Goal: Check status: Check status

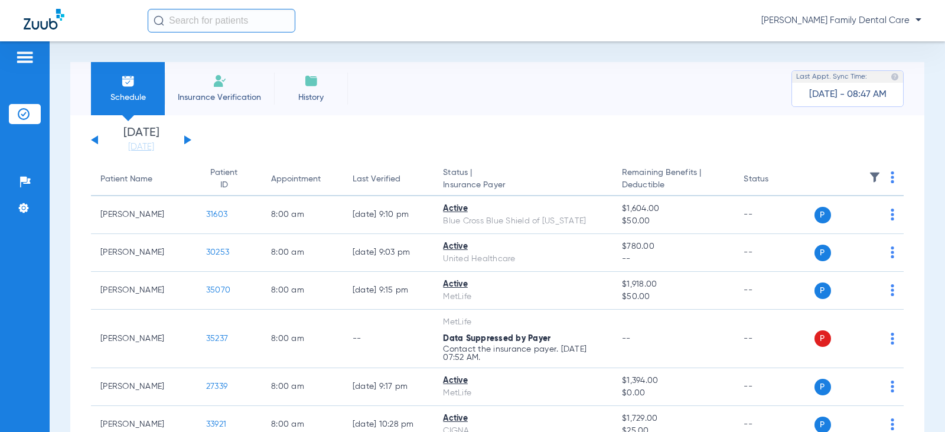
click at [185, 135] on div "[DATE] [DATE] [DATE] [DATE] [DATE] [DATE] [DATE] [DATE] [DATE] [DATE] [DATE] [D…" at bounding box center [141, 140] width 100 height 26
click at [185, 141] on button at bounding box center [187, 139] width 7 height 9
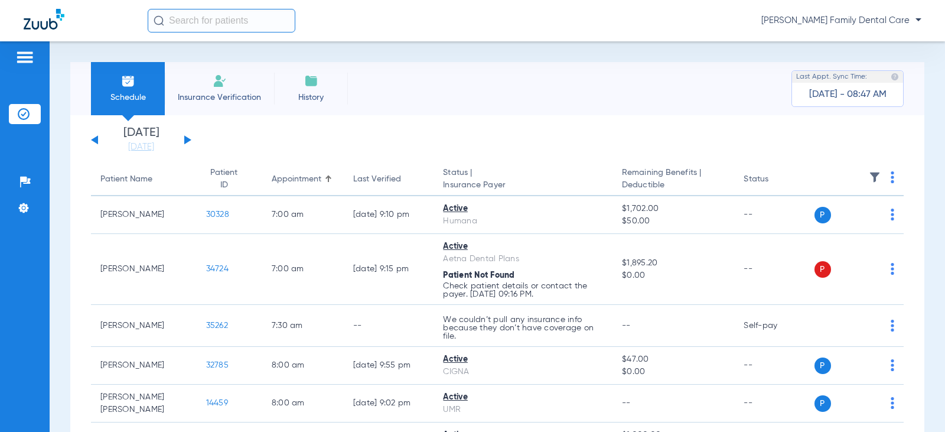
click at [185, 141] on button at bounding box center [187, 139] width 7 height 9
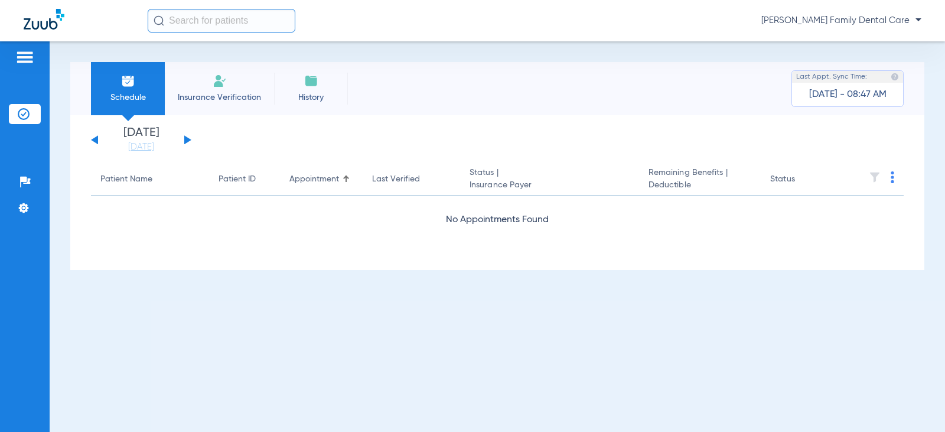
click at [185, 141] on button at bounding box center [187, 139] width 7 height 9
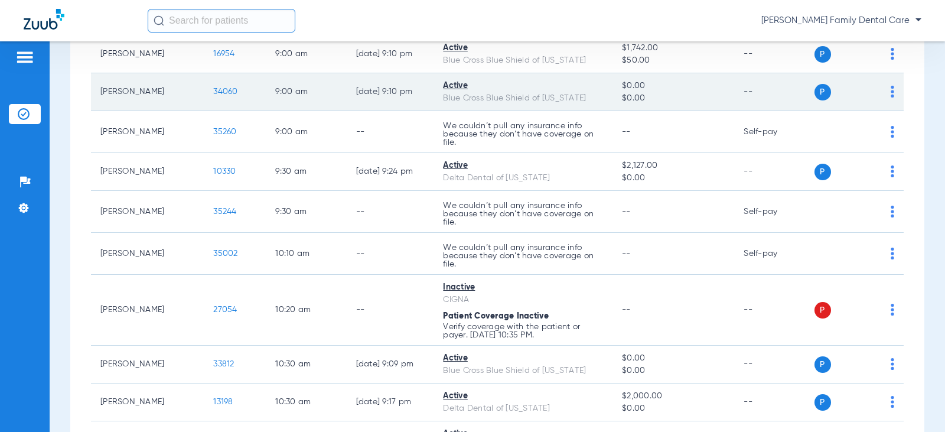
scroll to position [354, 0]
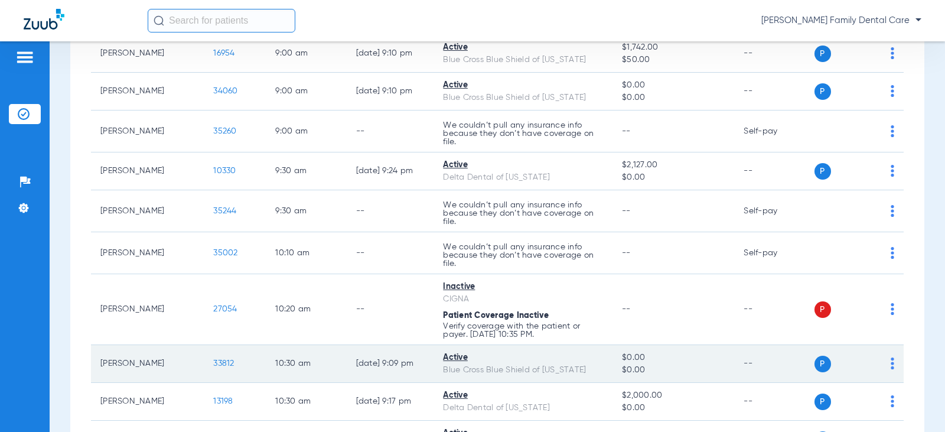
click at [213, 362] on span "33812" at bounding box center [223, 363] width 21 height 8
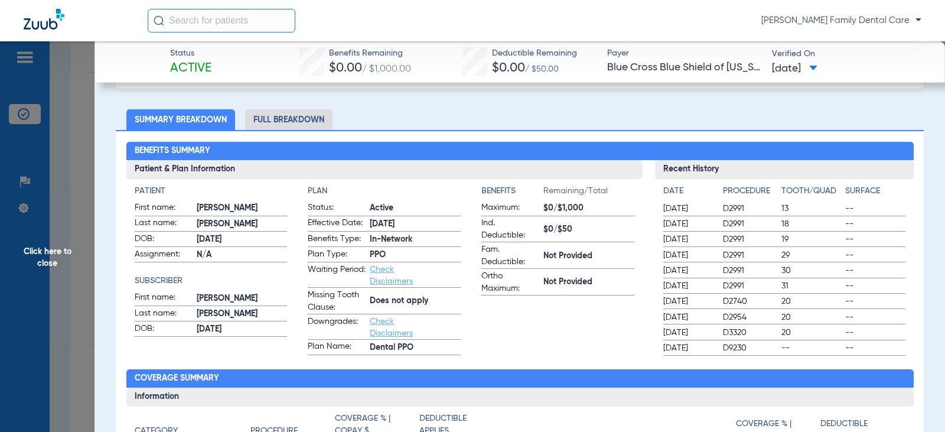
scroll to position [59, 0]
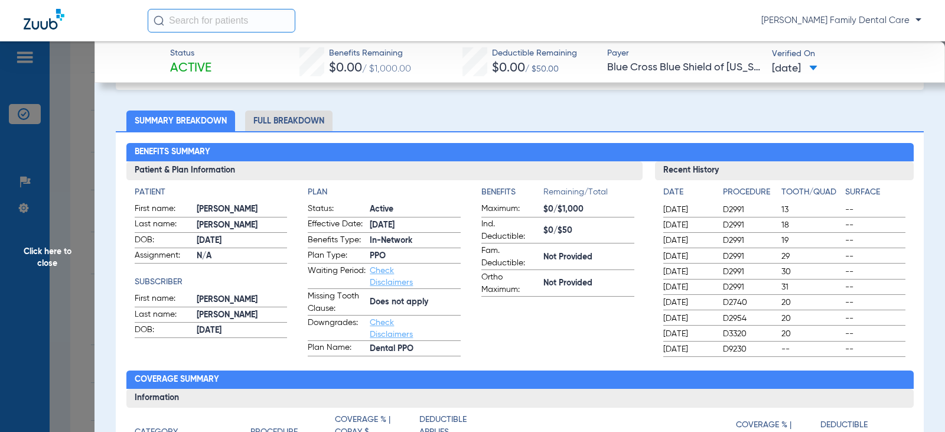
click at [280, 120] on li "Full Breakdown" at bounding box center [288, 120] width 87 height 21
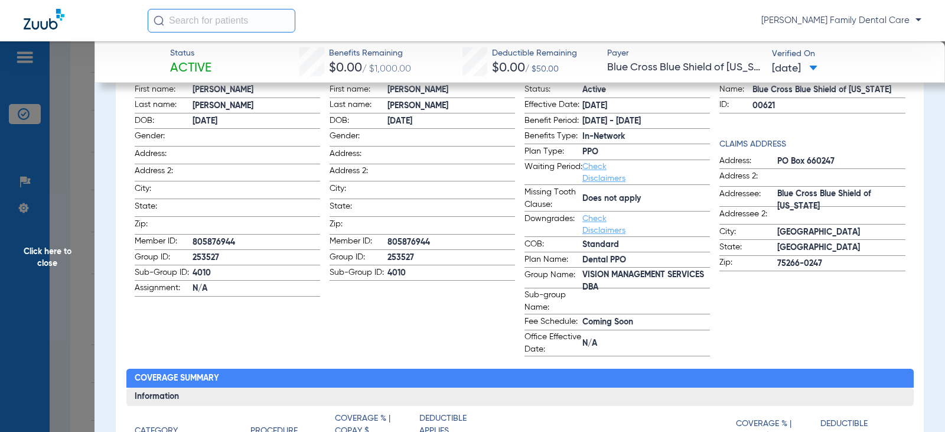
scroll to position [177, 0]
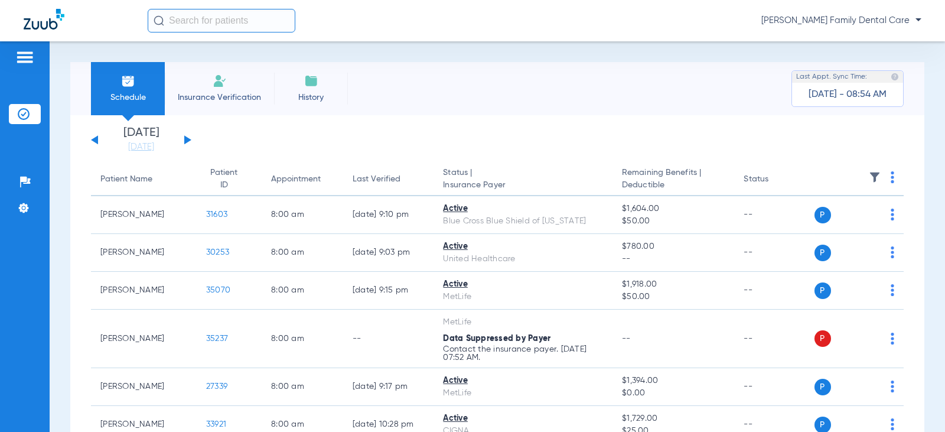
click at [186, 141] on button at bounding box center [187, 139] width 7 height 9
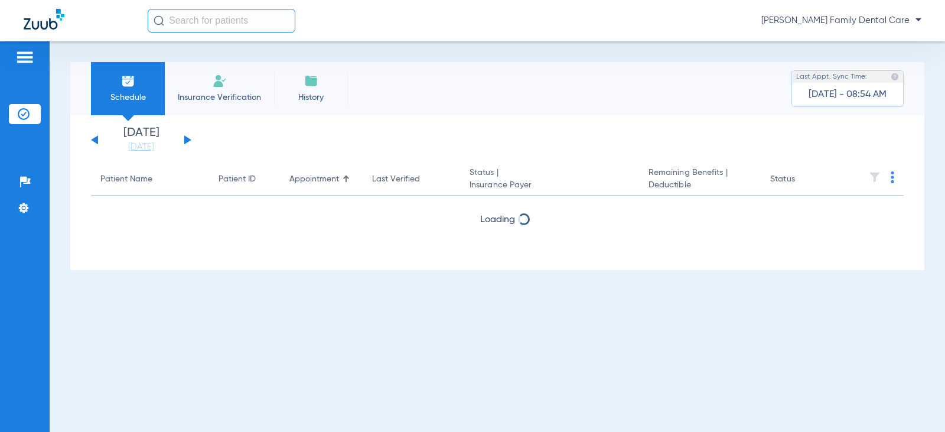
click at [186, 141] on button at bounding box center [187, 139] width 7 height 9
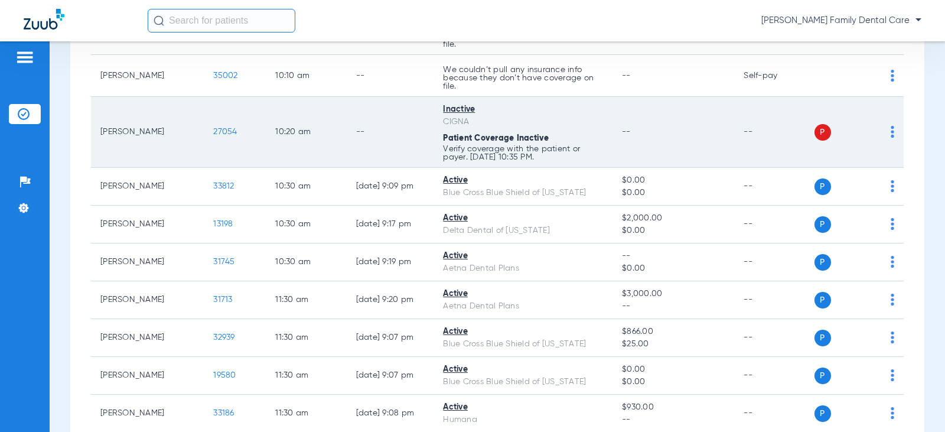
scroll to position [591, 0]
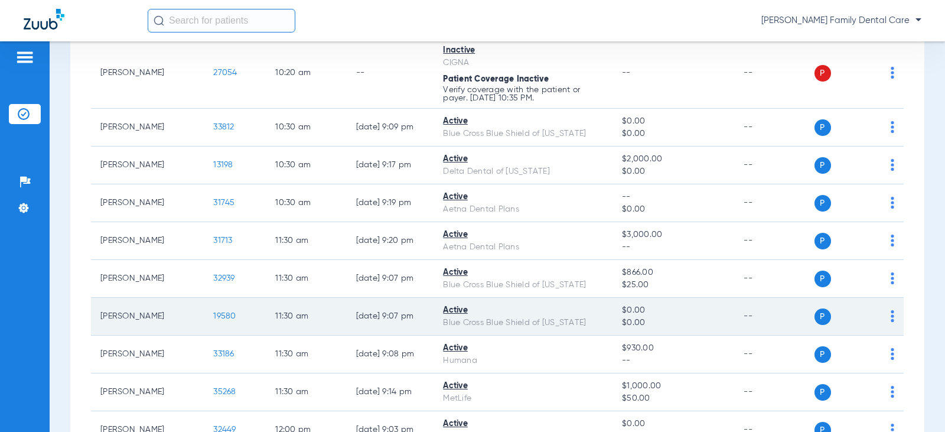
click at [213, 315] on span "19580" at bounding box center [224, 316] width 22 height 8
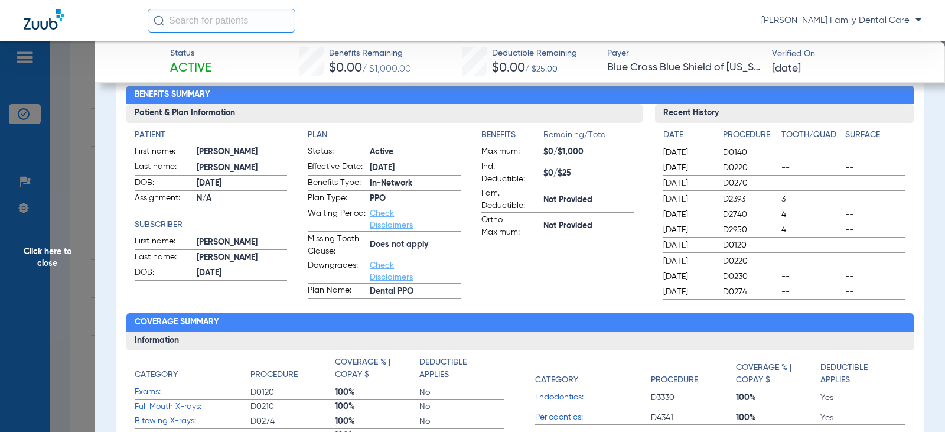
scroll to position [59, 0]
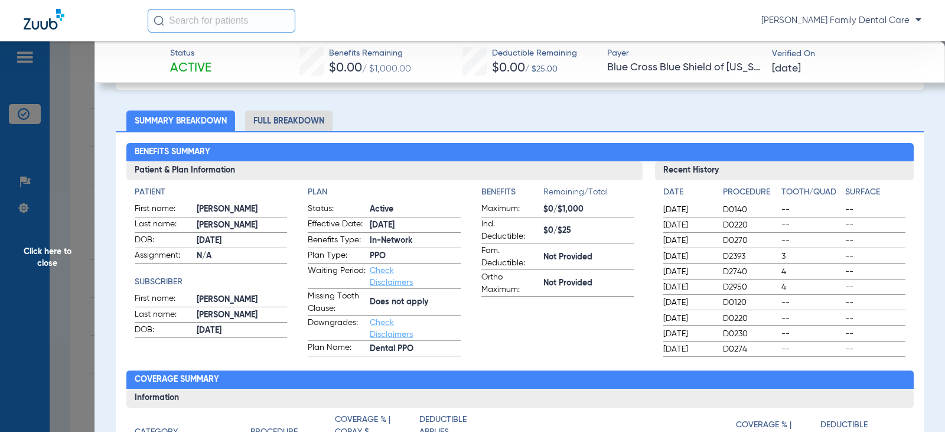
click at [300, 122] on li "Full Breakdown" at bounding box center [288, 120] width 87 height 21
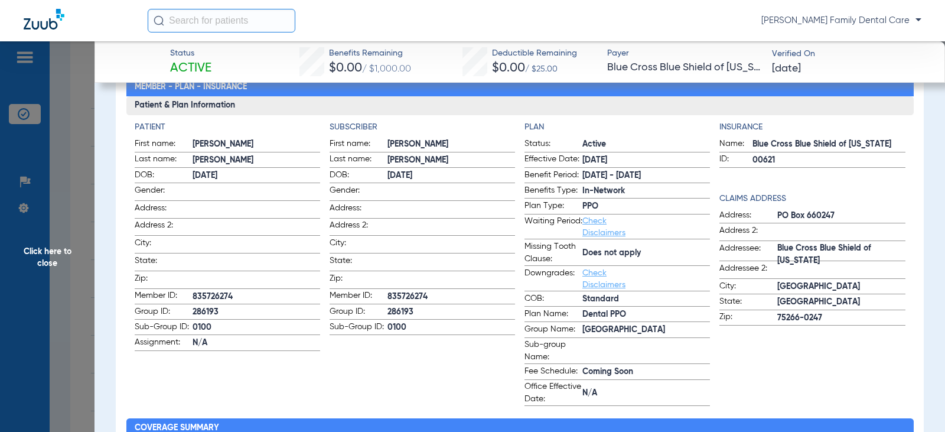
scroll to position [118, 0]
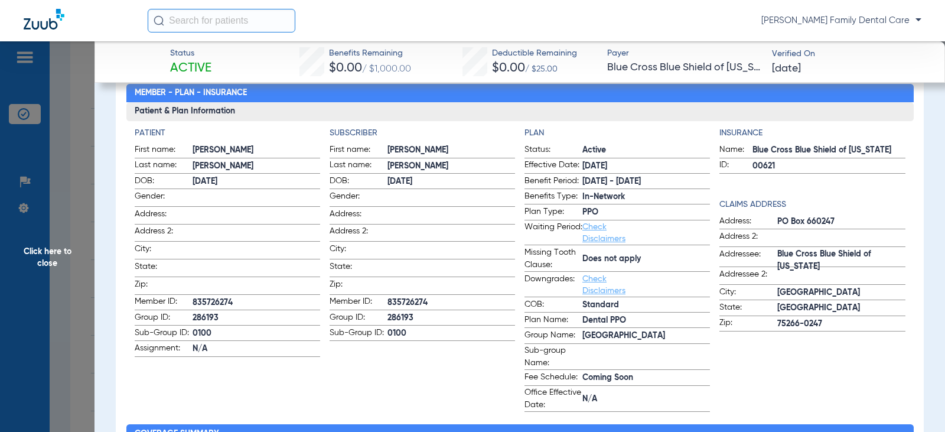
click at [38, 257] on span "Click here to close" at bounding box center [47, 257] width 95 height 432
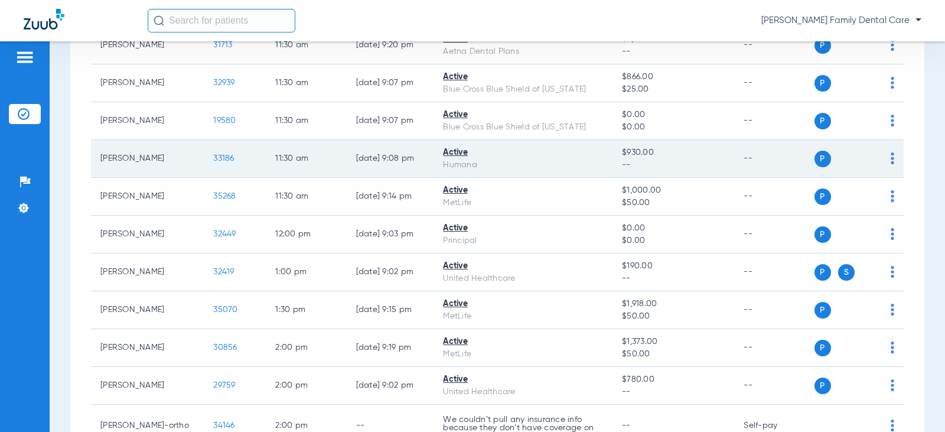
scroll to position [827, 0]
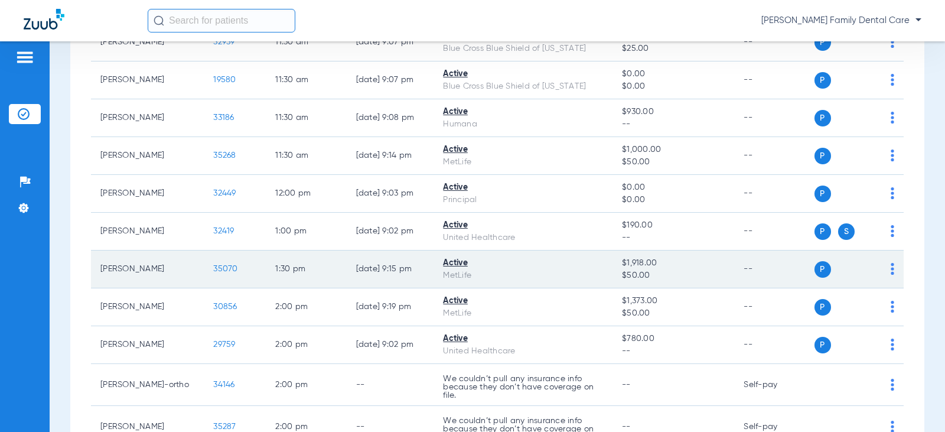
click at [213, 271] on span "35070" at bounding box center [225, 269] width 24 height 8
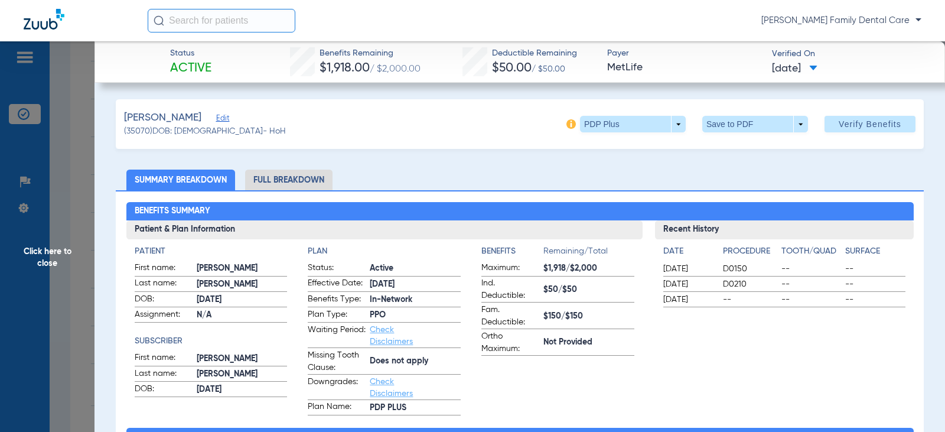
click at [52, 246] on span "Click here to close" at bounding box center [47, 257] width 95 height 432
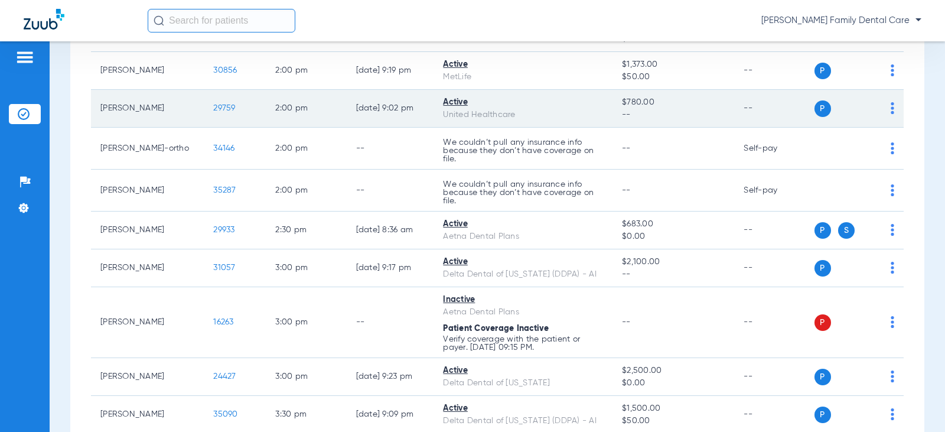
scroll to position [1122, 0]
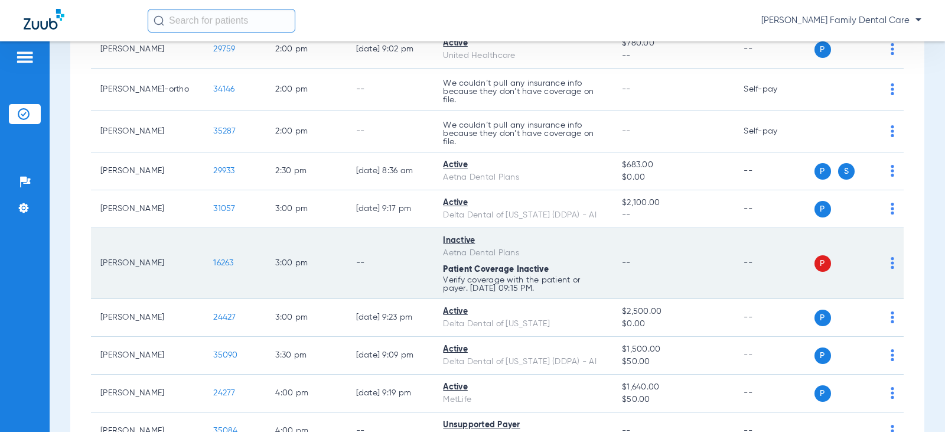
click at [213, 265] on span "16263" at bounding box center [223, 263] width 20 height 8
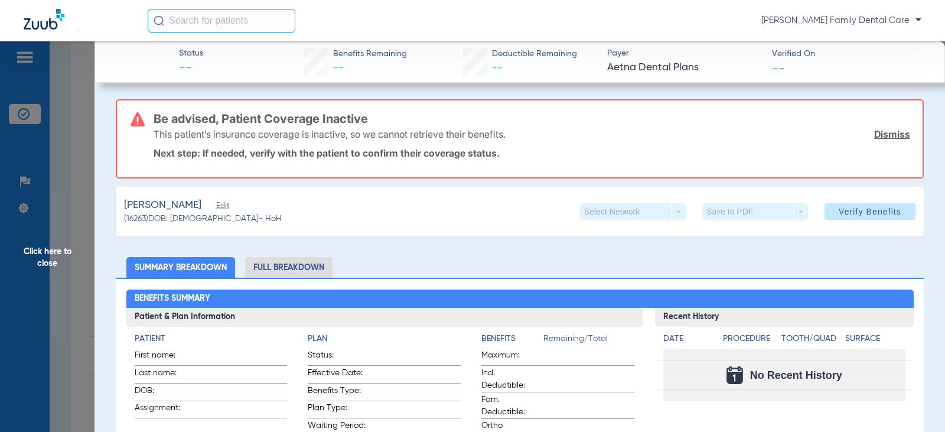
click at [43, 256] on span "Click here to close" at bounding box center [47, 257] width 95 height 432
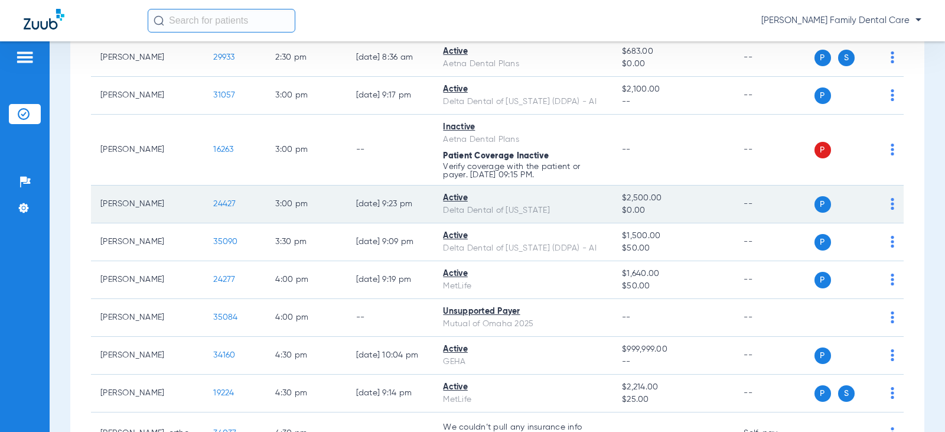
scroll to position [1241, 0]
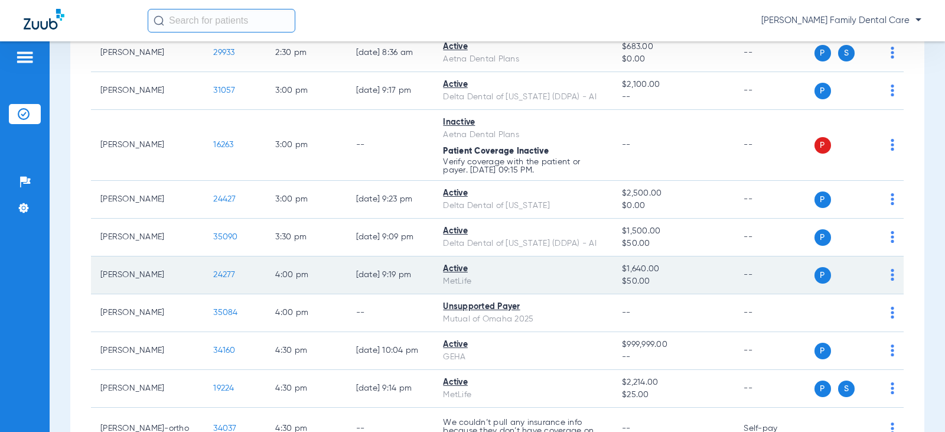
click at [213, 274] on span "24277" at bounding box center [224, 275] width 22 height 8
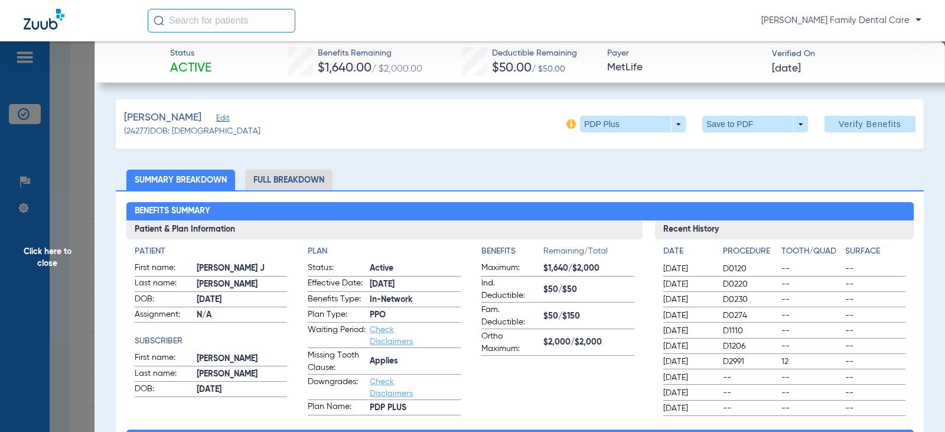
click at [281, 179] on li "Full Breakdown" at bounding box center [288, 180] width 87 height 21
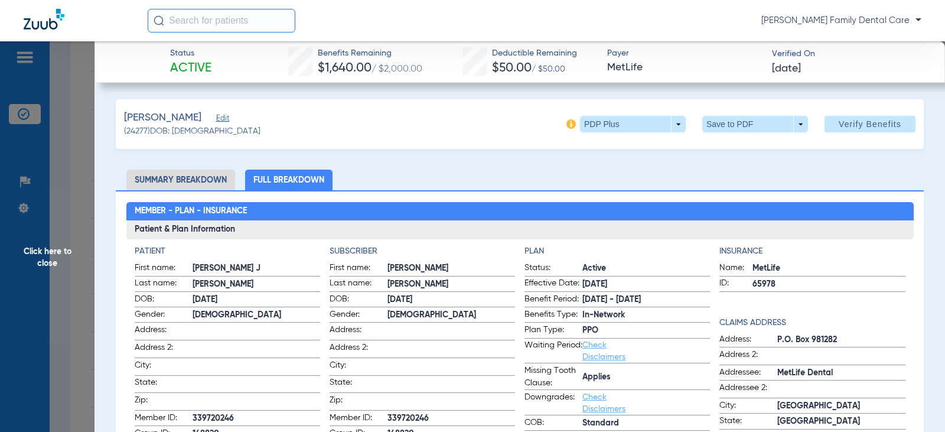
click at [49, 249] on span "Click here to close" at bounding box center [47, 257] width 95 height 432
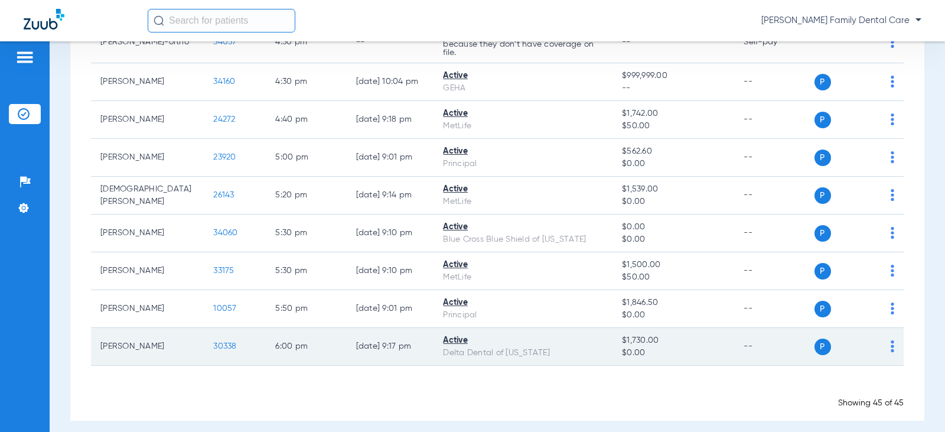
scroll to position [1636, 0]
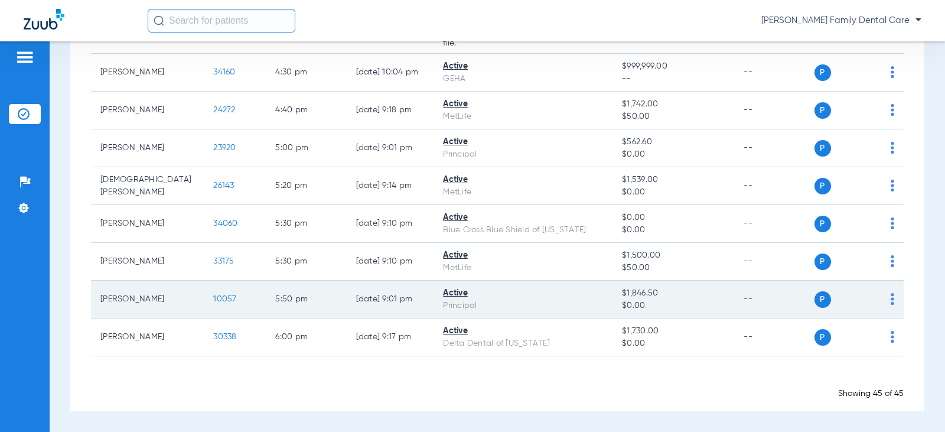
click at [213, 297] on span "10057" at bounding box center [224, 299] width 23 height 8
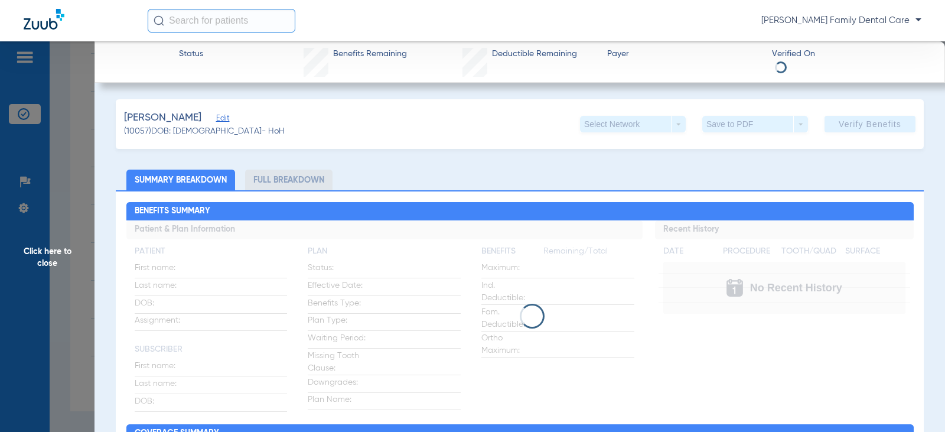
click at [265, 180] on li "Full Breakdown" at bounding box center [288, 180] width 87 height 21
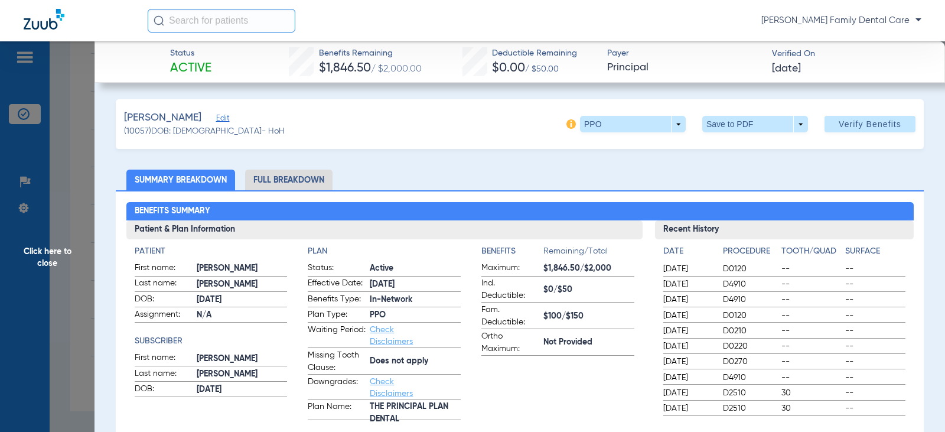
click at [295, 172] on li "Full Breakdown" at bounding box center [288, 180] width 87 height 21
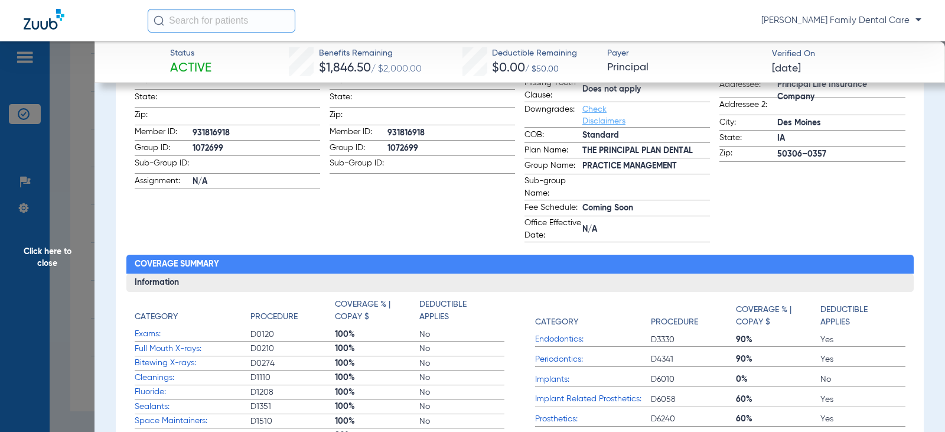
scroll to position [354, 0]
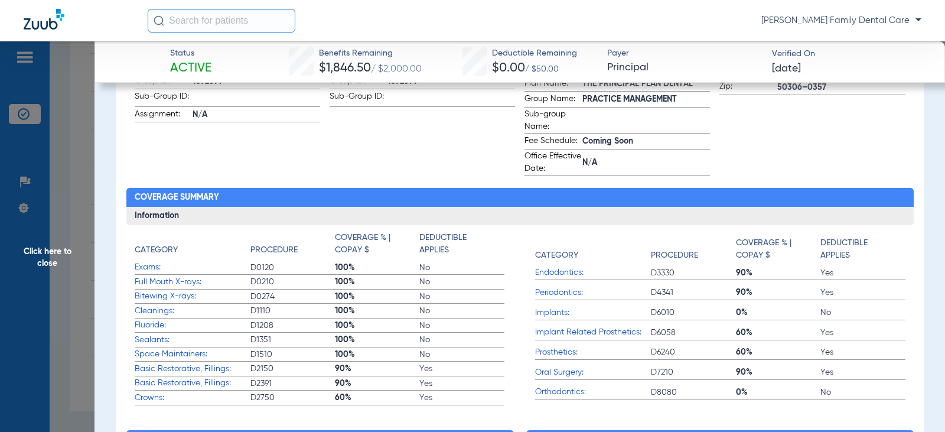
click at [41, 247] on span "Click here to close" at bounding box center [47, 257] width 95 height 432
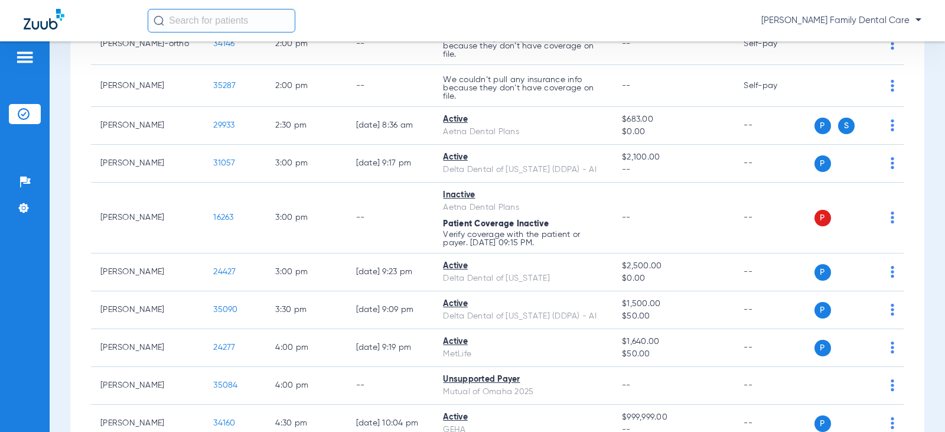
scroll to position [1164, 0]
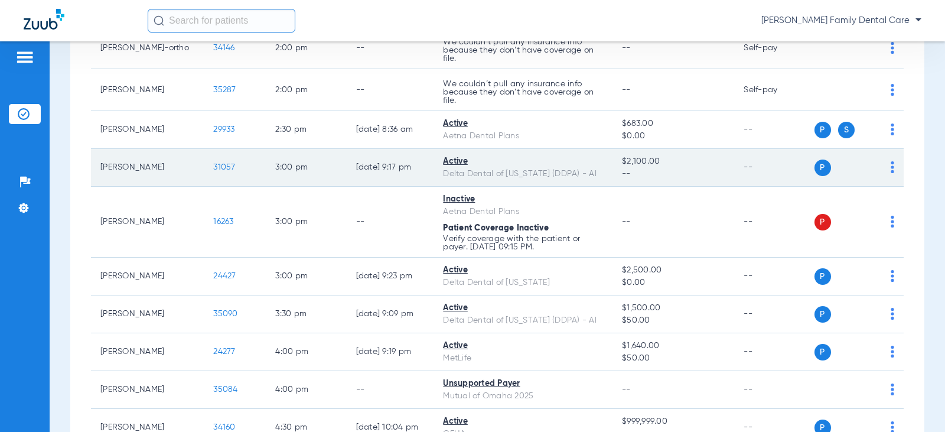
click at [213, 166] on span "31057" at bounding box center [224, 167] width 22 height 8
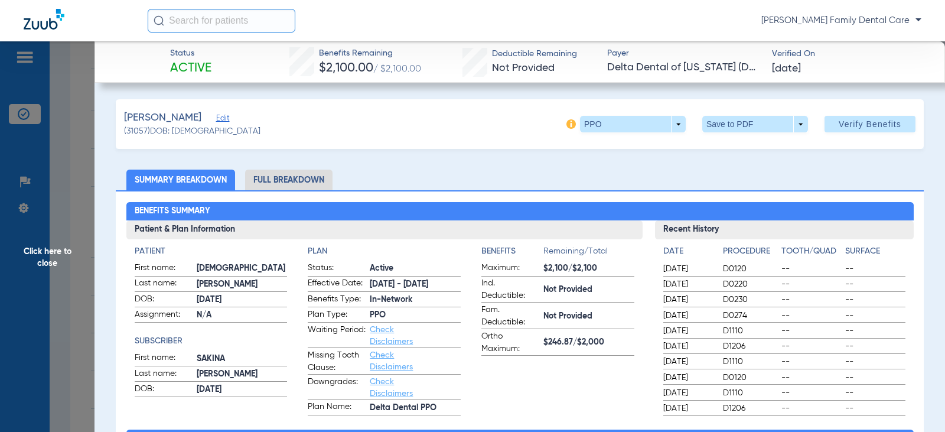
drag, startPoint x: 296, startPoint y: 177, endPoint x: 50, endPoint y: 179, distance: 246.4
click at [296, 177] on li "Full Breakdown" at bounding box center [288, 180] width 87 height 21
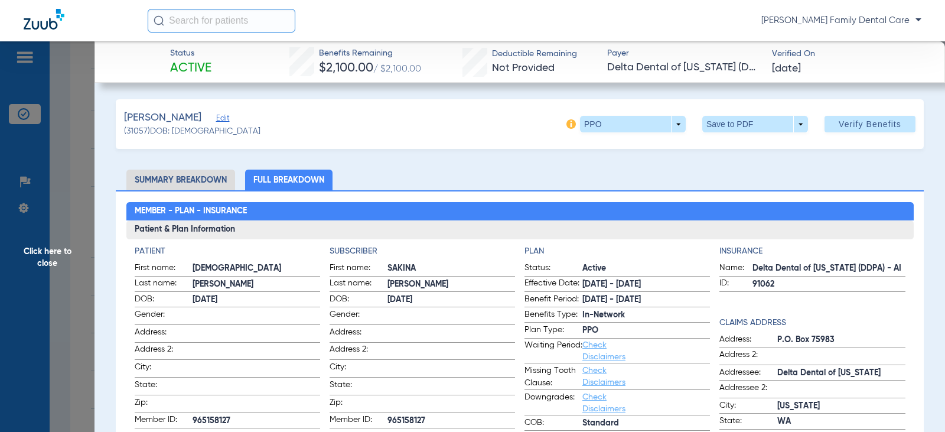
click at [33, 245] on span "Click here to close" at bounding box center [47, 257] width 95 height 432
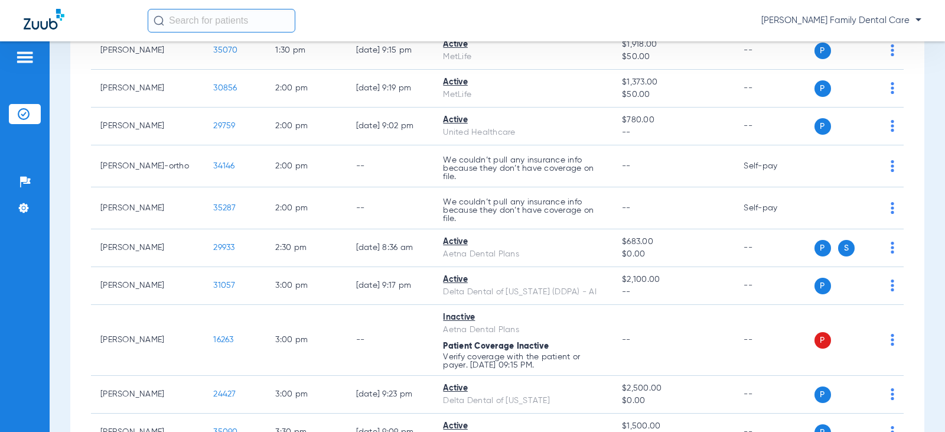
scroll to position [987, 0]
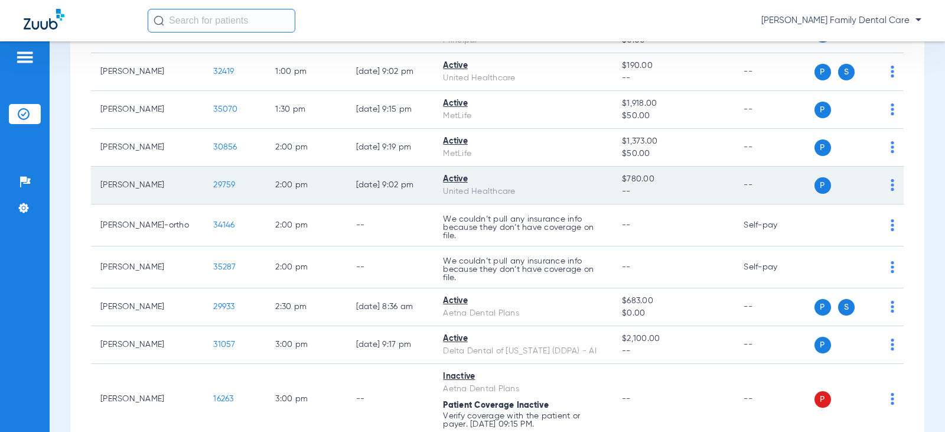
click at [213, 183] on span "29759" at bounding box center [224, 185] width 22 height 8
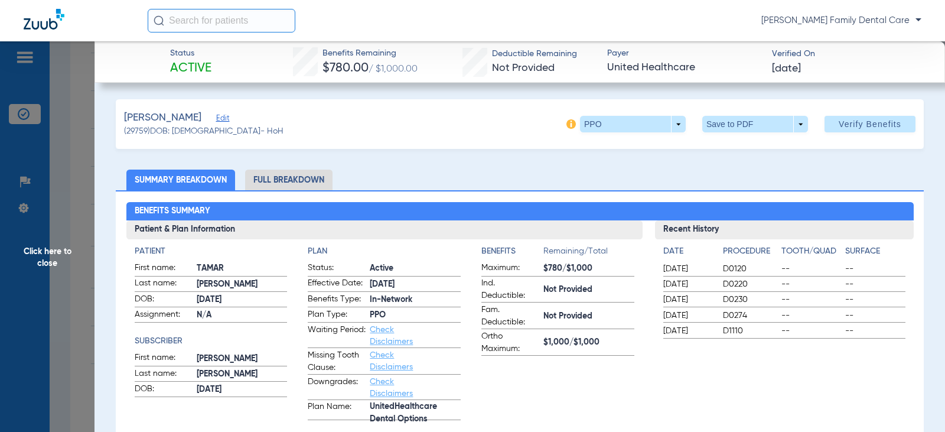
click at [292, 178] on li "Full Breakdown" at bounding box center [288, 180] width 87 height 21
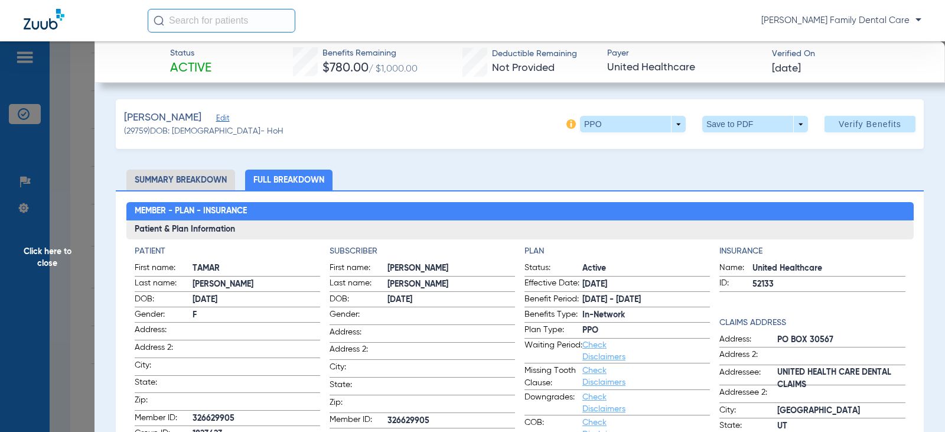
click at [48, 250] on span "Click here to close" at bounding box center [47, 257] width 95 height 432
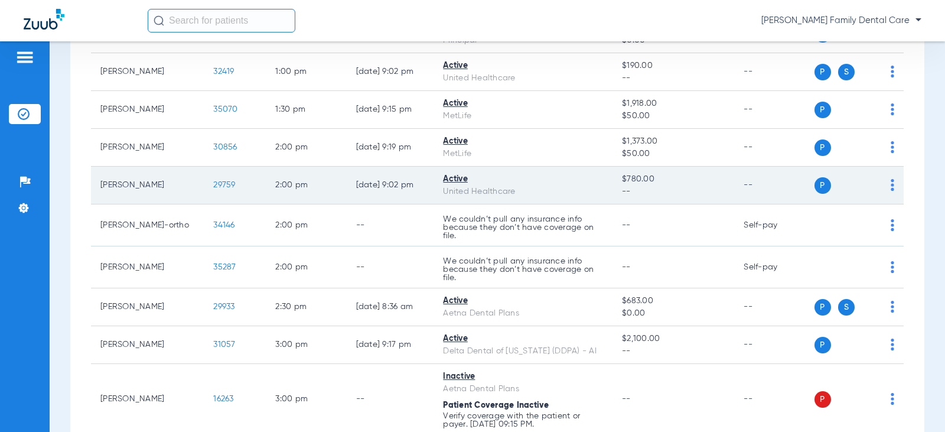
click at [213, 188] on span "29759" at bounding box center [224, 185] width 22 height 8
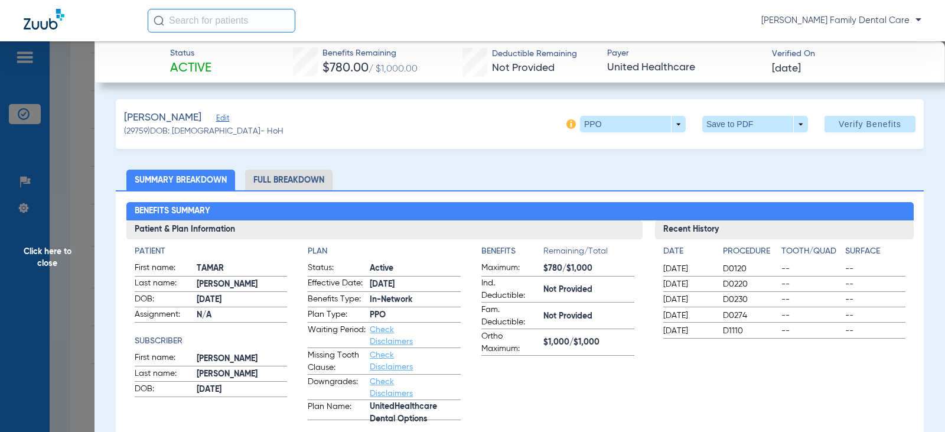
click at [250, 172] on li "Full Breakdown" at bounding box center [288, 180] width 87 height 21
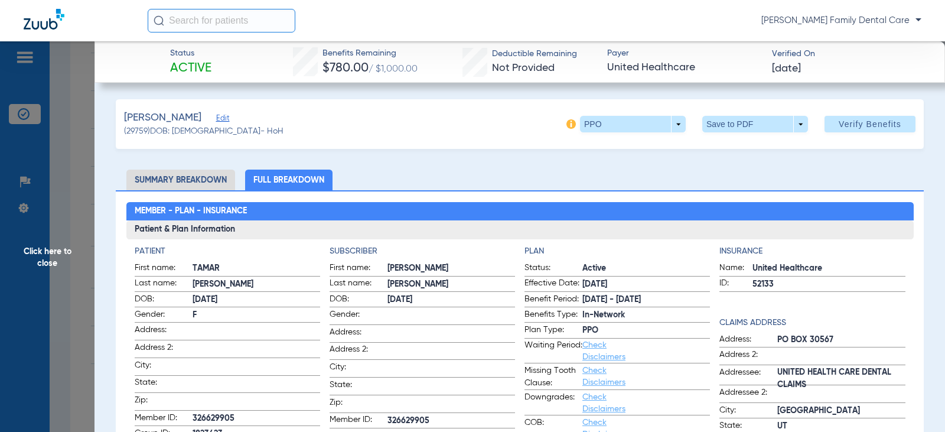
click at [42, 254] on span "Click here to close" at bounding box center [47, 257] width 95 height 432
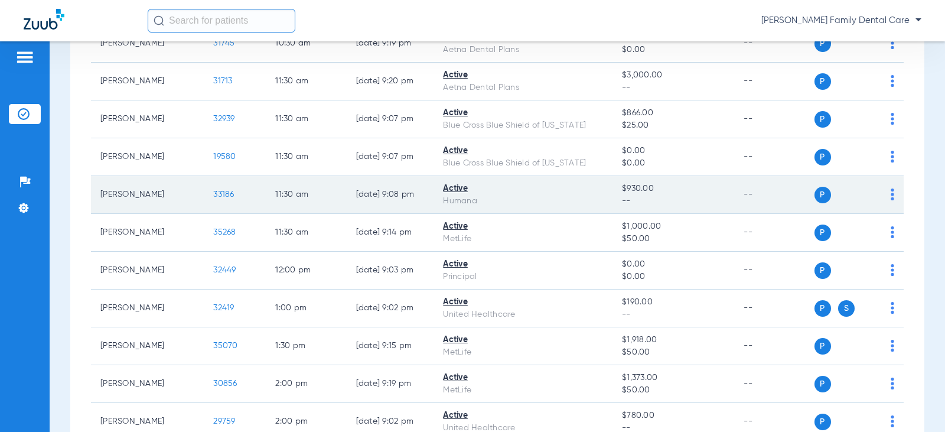
scroll to position [691, 0]
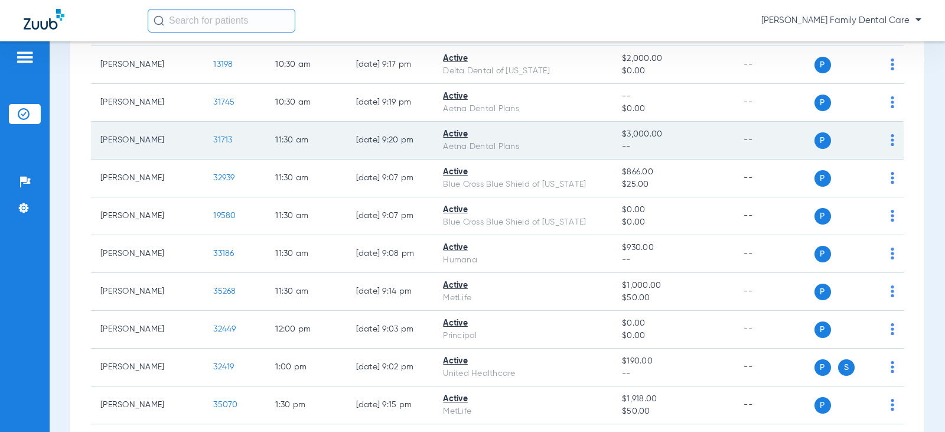
click at [213, 138] on span "31713" at bounding box center [222, 140] width 19 height 8
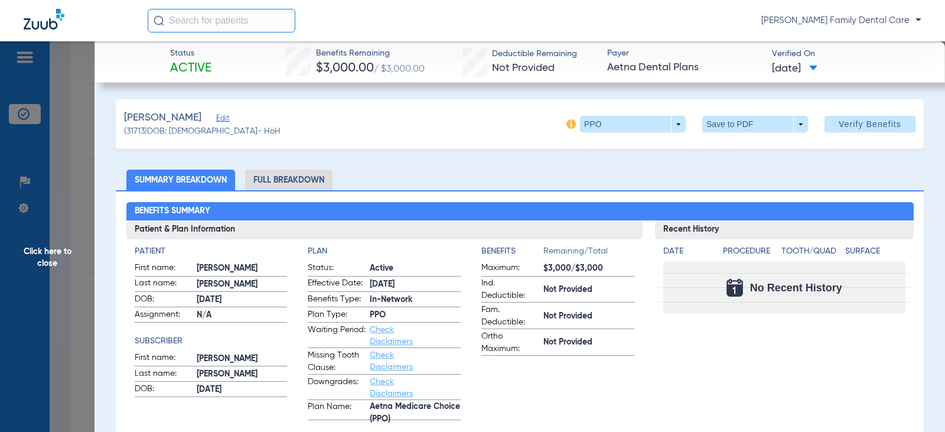
click at [47, 246] on span "Click here to close" at bounding box center [47, 257] width 95 height 432
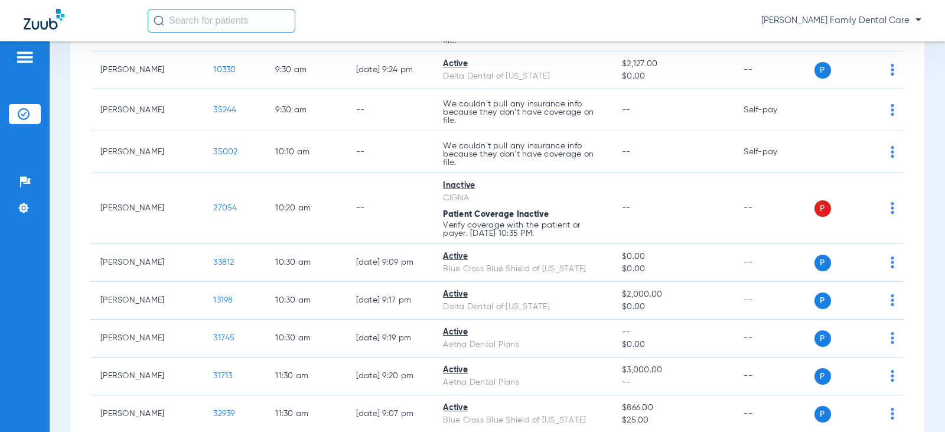
scroll to position [455, 0]
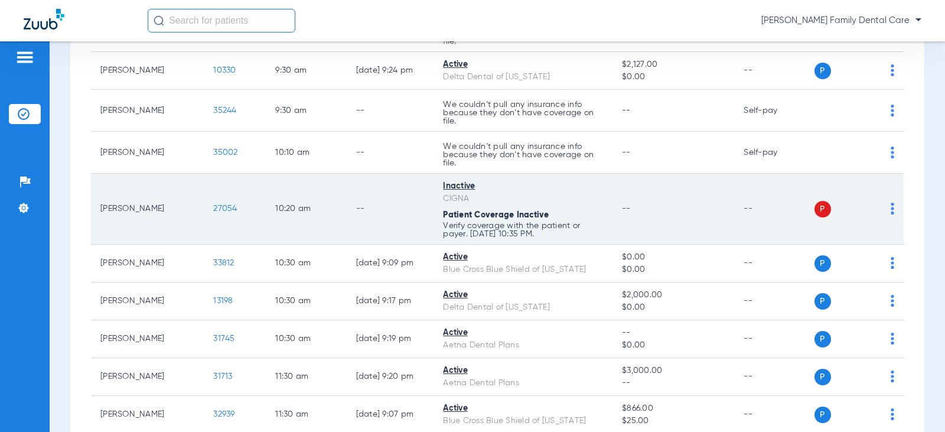
click at [213, 209] on span "27054" at bounding box center [225, 208] width 24 height 8
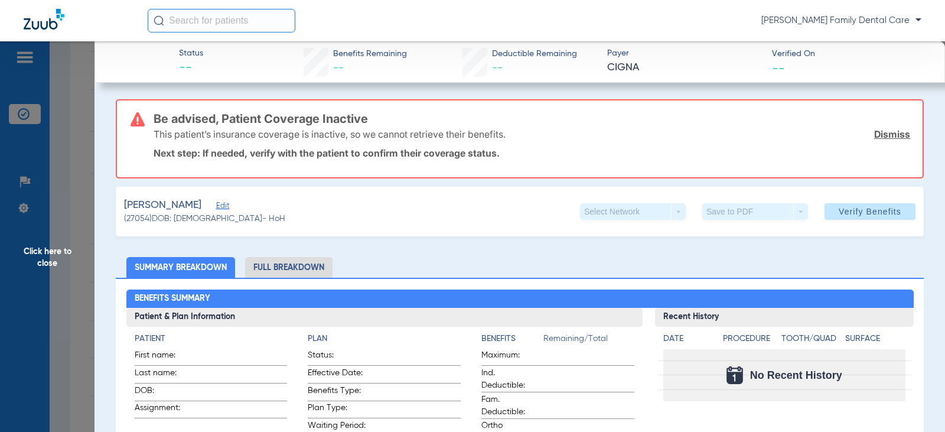
click at [40, 248] on span "Click here to close" at bounding box center [47, 257] width 95 height 432
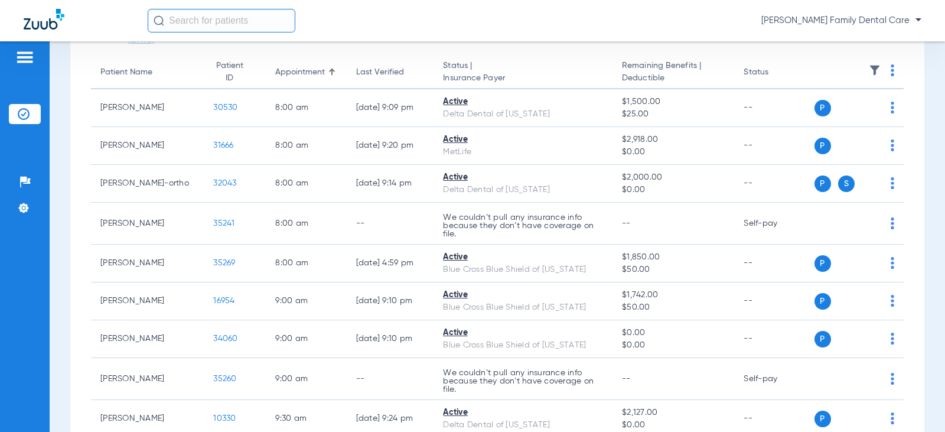
scroll to position [100, 0]
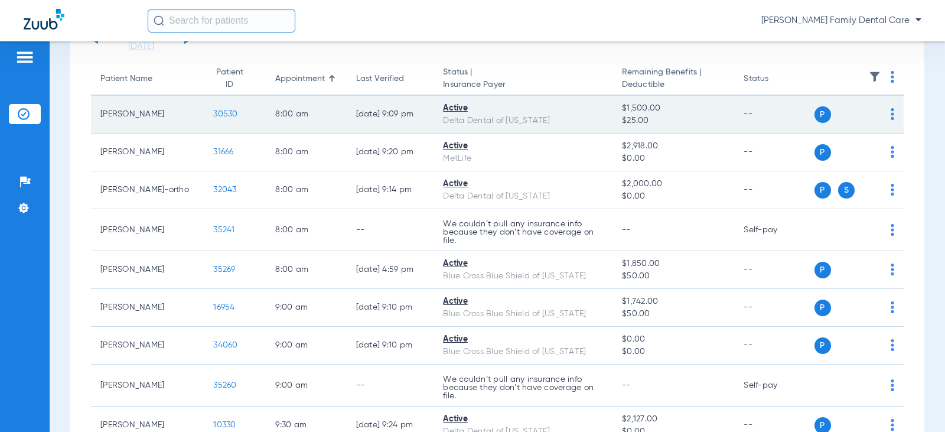
click at [213, 117] on span "30530" at bounding box center [225, 114] width 24 height 8
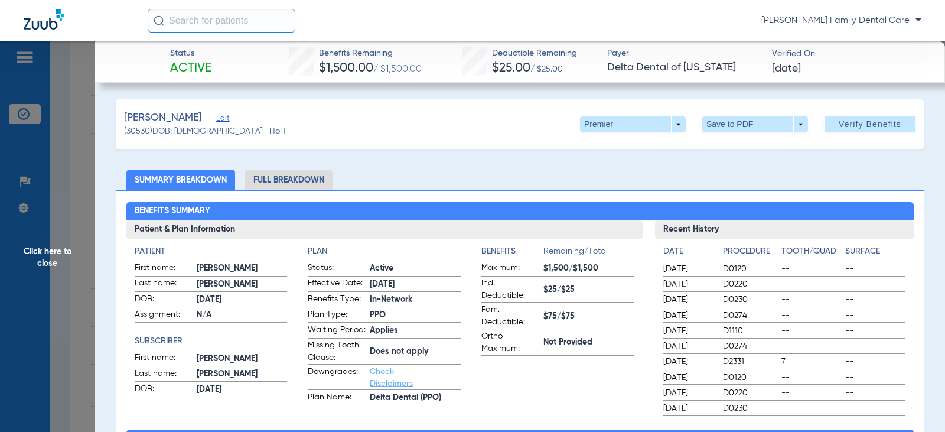
click at [305, 175] on li "Full Breakdown" at bounding box center [288, 180] width 87 height 21
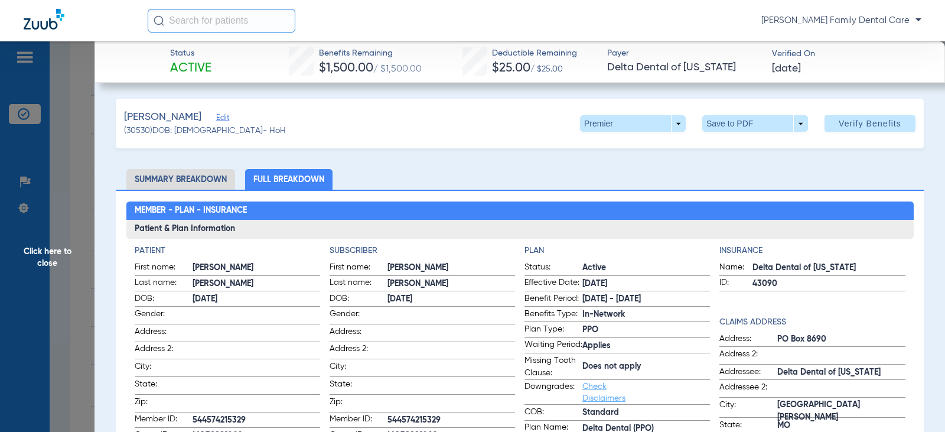
scroll to position [0, 0]
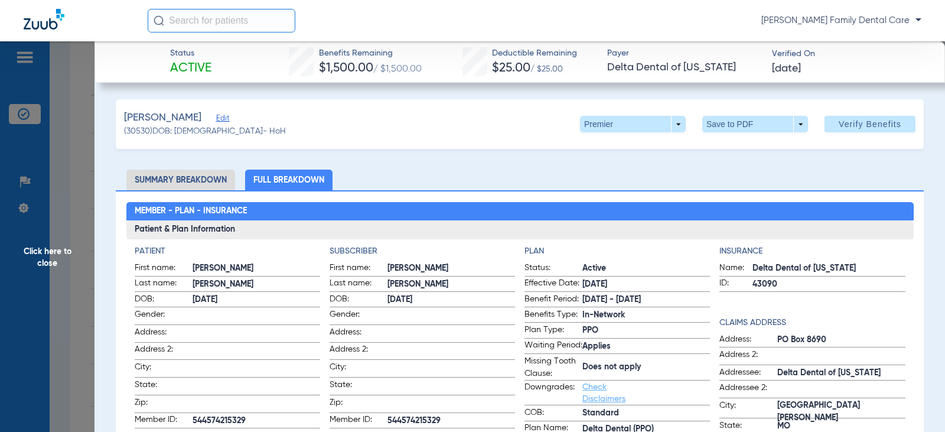
click at [56, 250] on span "Click here to close" at bounding box center [47, 257] width 95 height 432
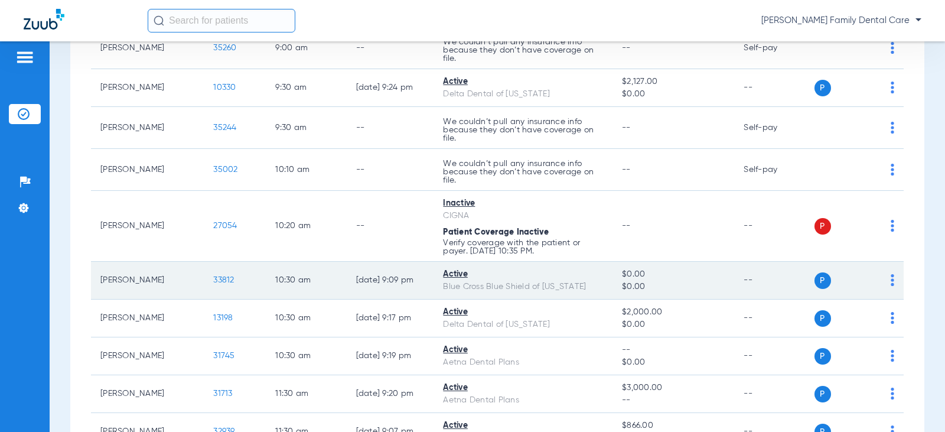
scroll to position [473, 0]
